Goal: Task Accomplishment & Management: Use online tool/utility

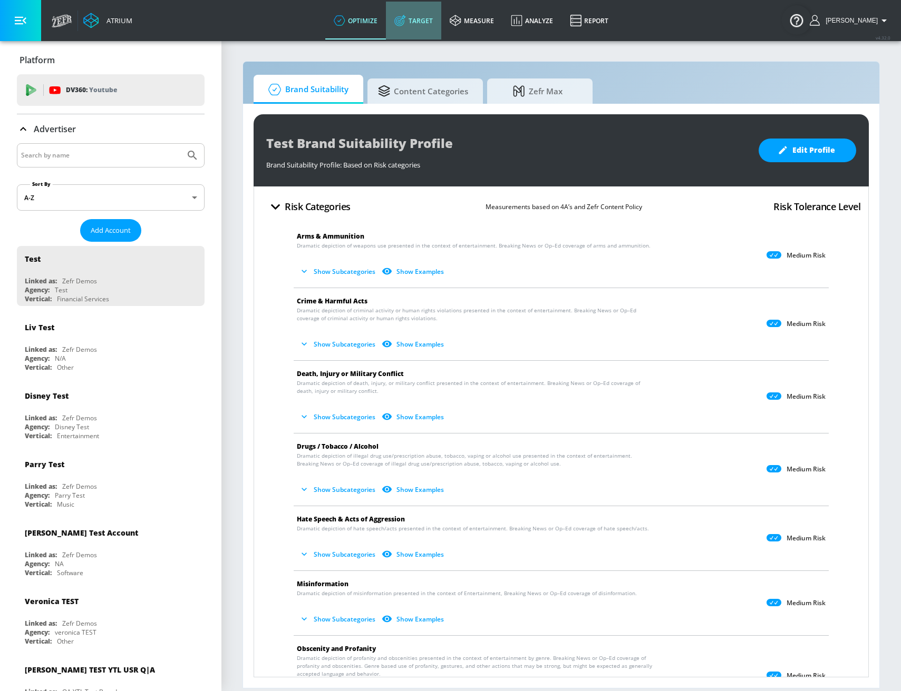
click at [441, 22] on link "Target" at bounding box center [413, 21] width 55 height 38
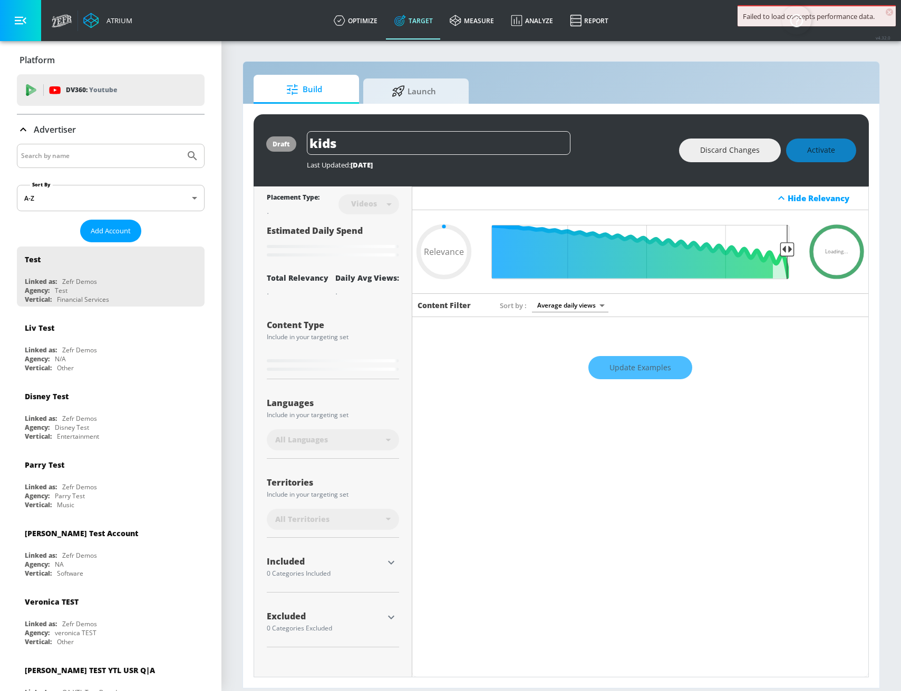
type input "0.89"
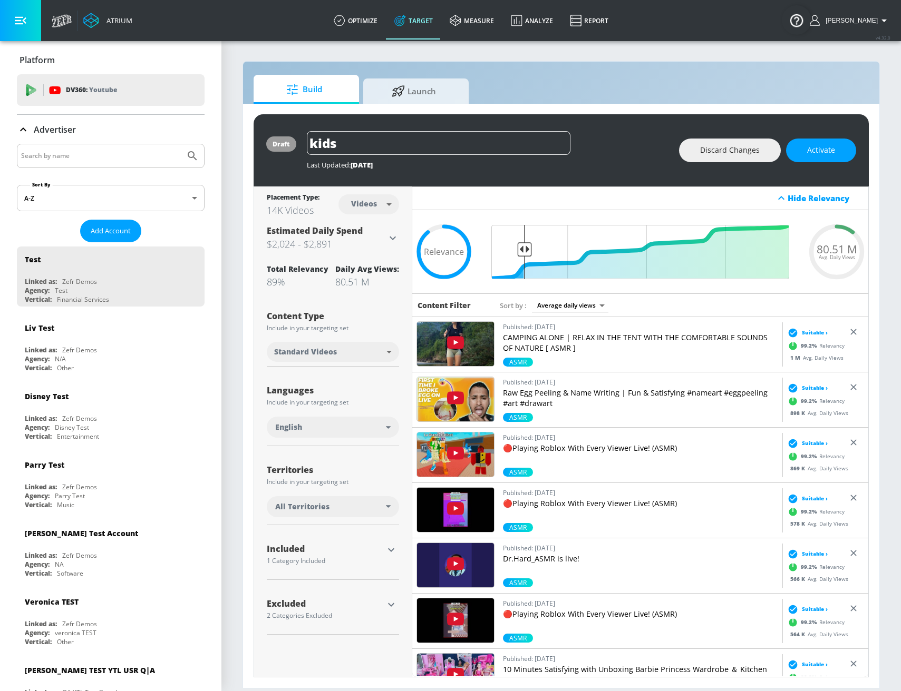
click at [696, 198] on div "Hide Relevancy" at bounding box center [640, 199] width 456 height 24
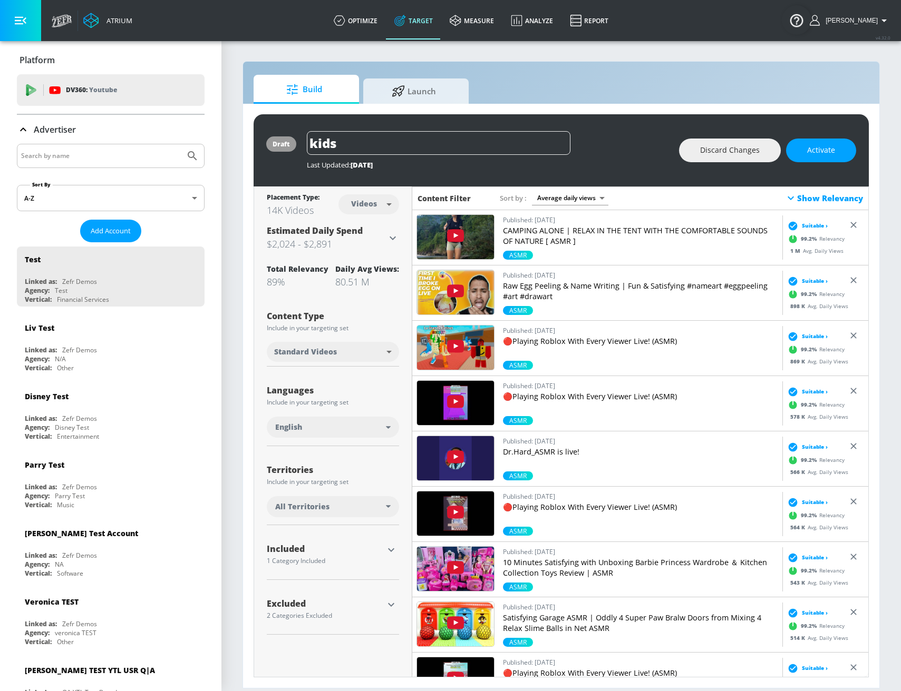
click at [696, 198] on div "Sort by Average daily views avg_daily_views_last_7_days" at bounding box center [638, 198] width 277 height 14
click at [806, 198] on div "Show Relevancy" at bounding box center [823, 198] width 79 height 13
